Goal: Task Accomplishment & Management: Manage account settings

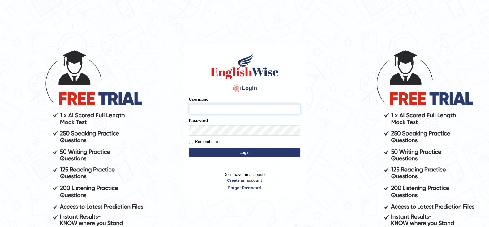
type input "Renurenu"
click at [245, 155] on button "Login" at bounding box center [244, 152] width 111 height 9
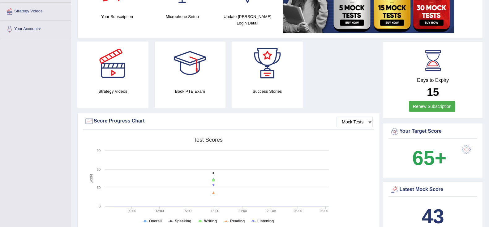
scroll to position [154, 0]
